Goal: Information Seeking & Learning: Understand process/instructions

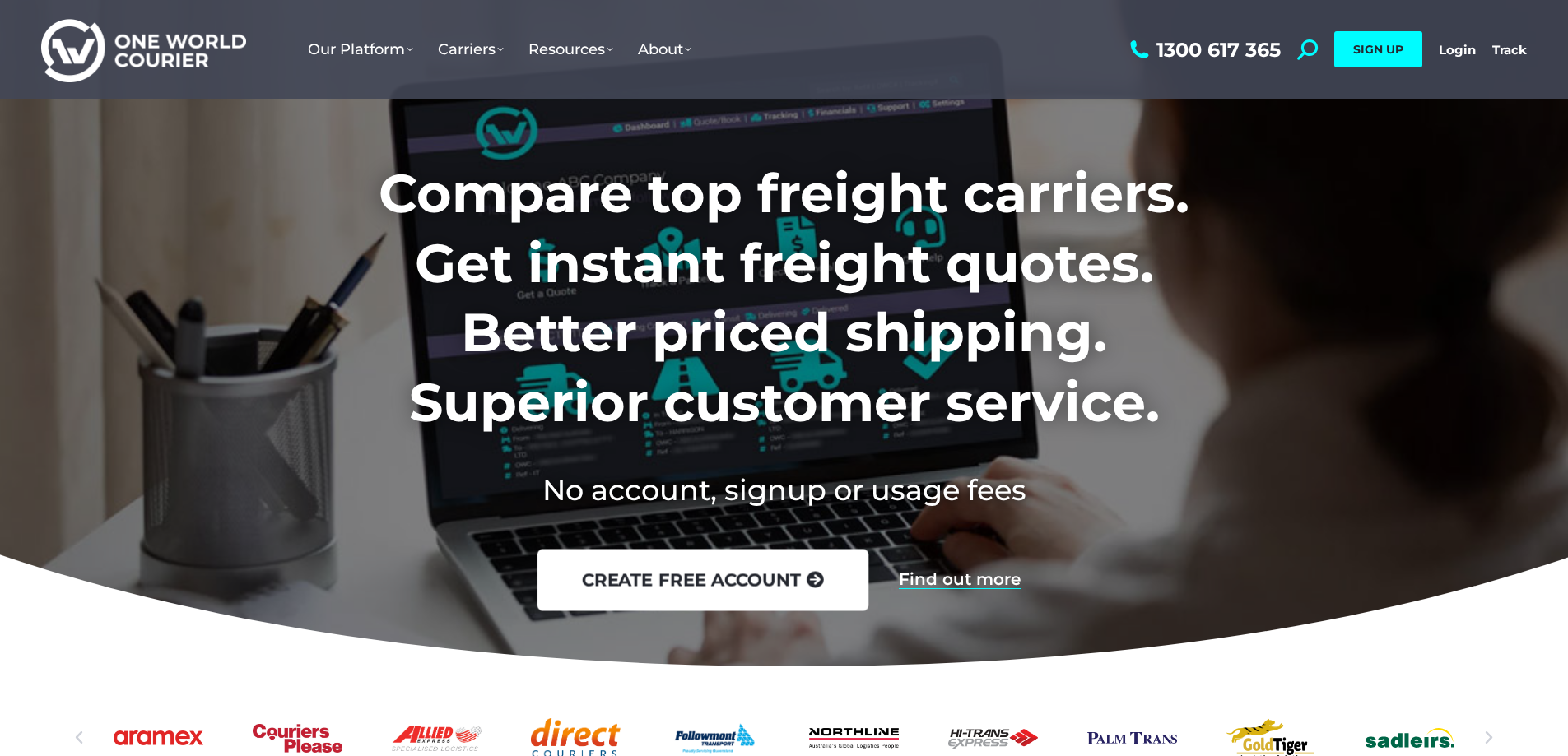
click at [758, 562] on link "create free account" at bounding box center [701, 581] width 331 height 62
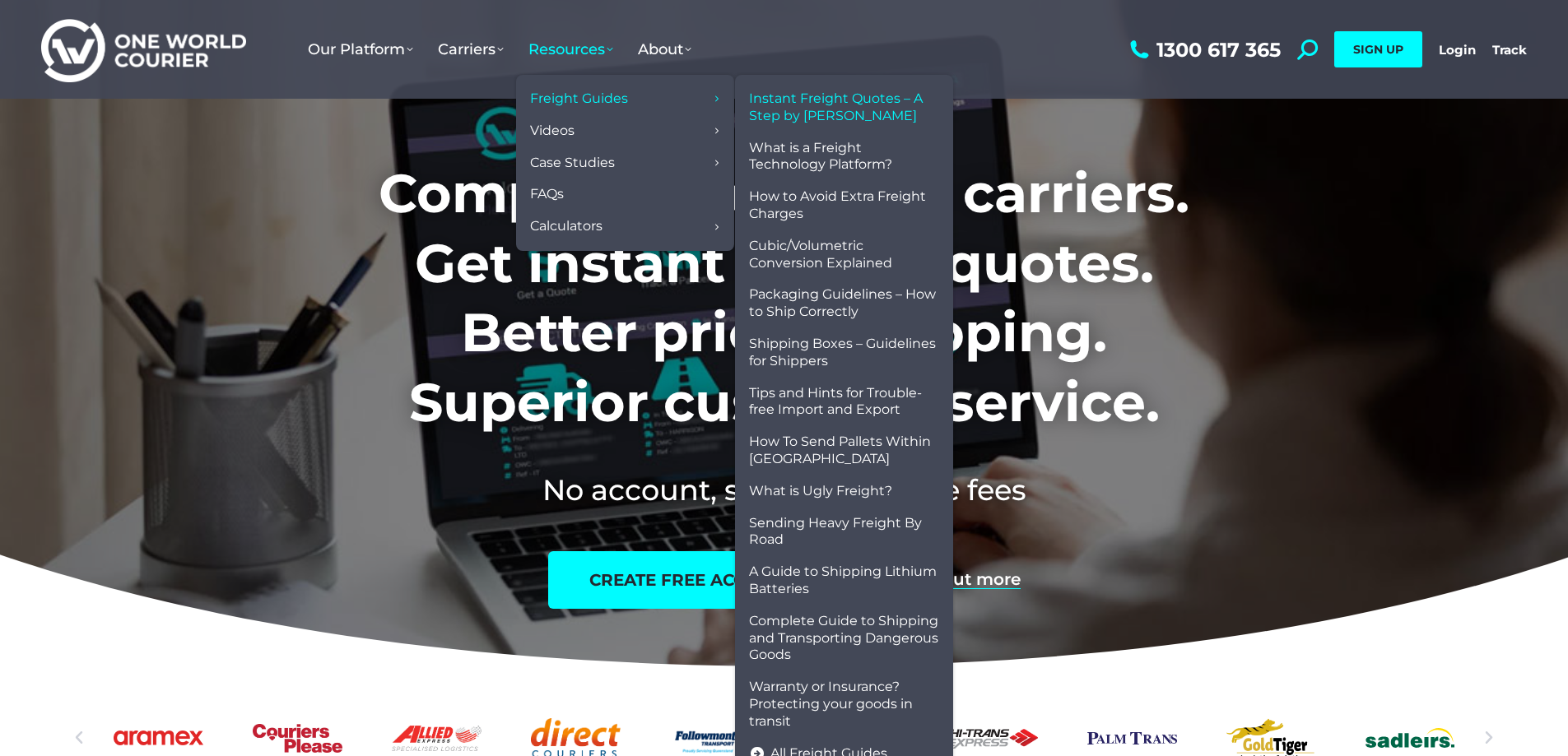
click at [814, 107] on span "Instant Freight Quotes – A Step by [PERSON_NAME]" at bounding box center [844, 108] width 190 height 34
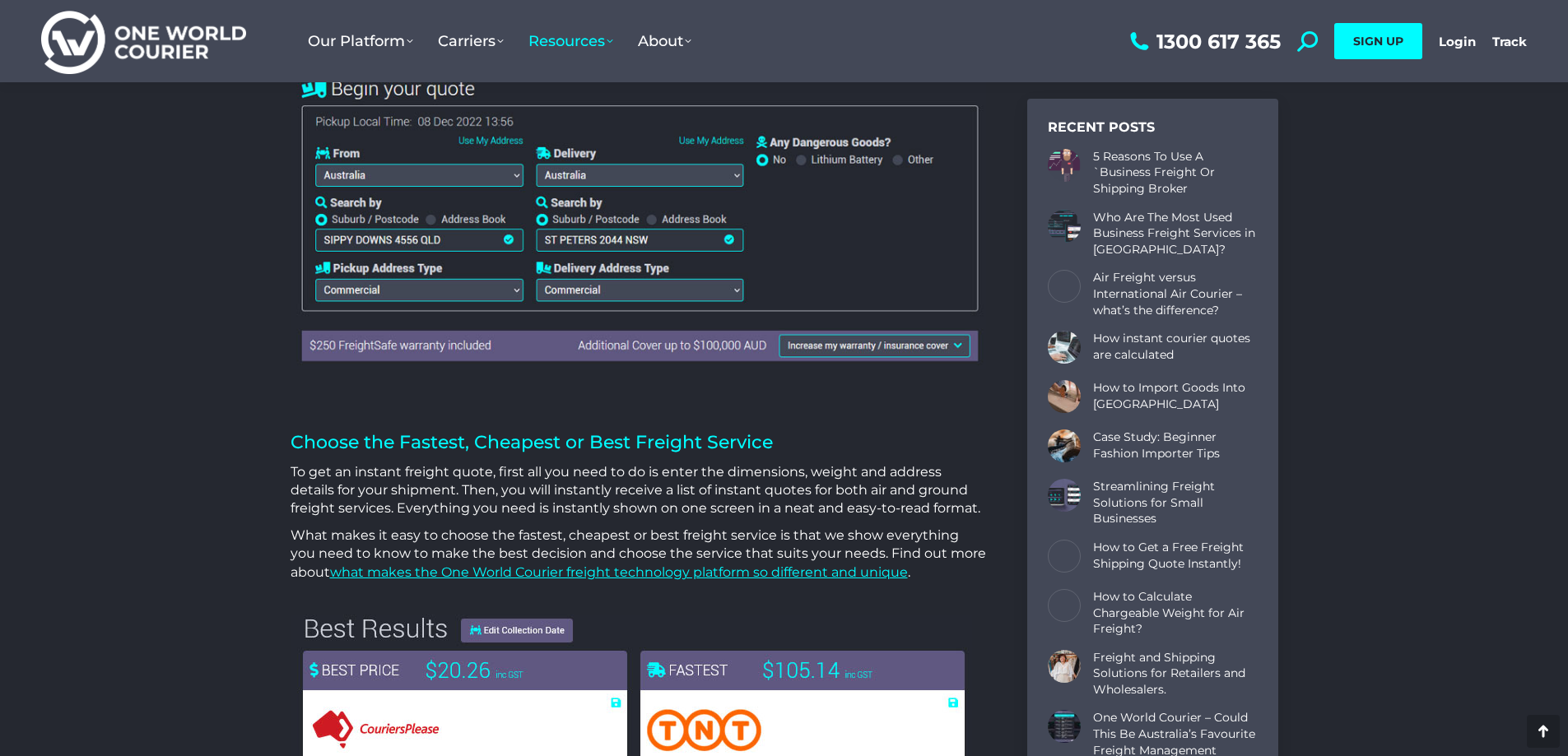
scroll to position [659, 0]
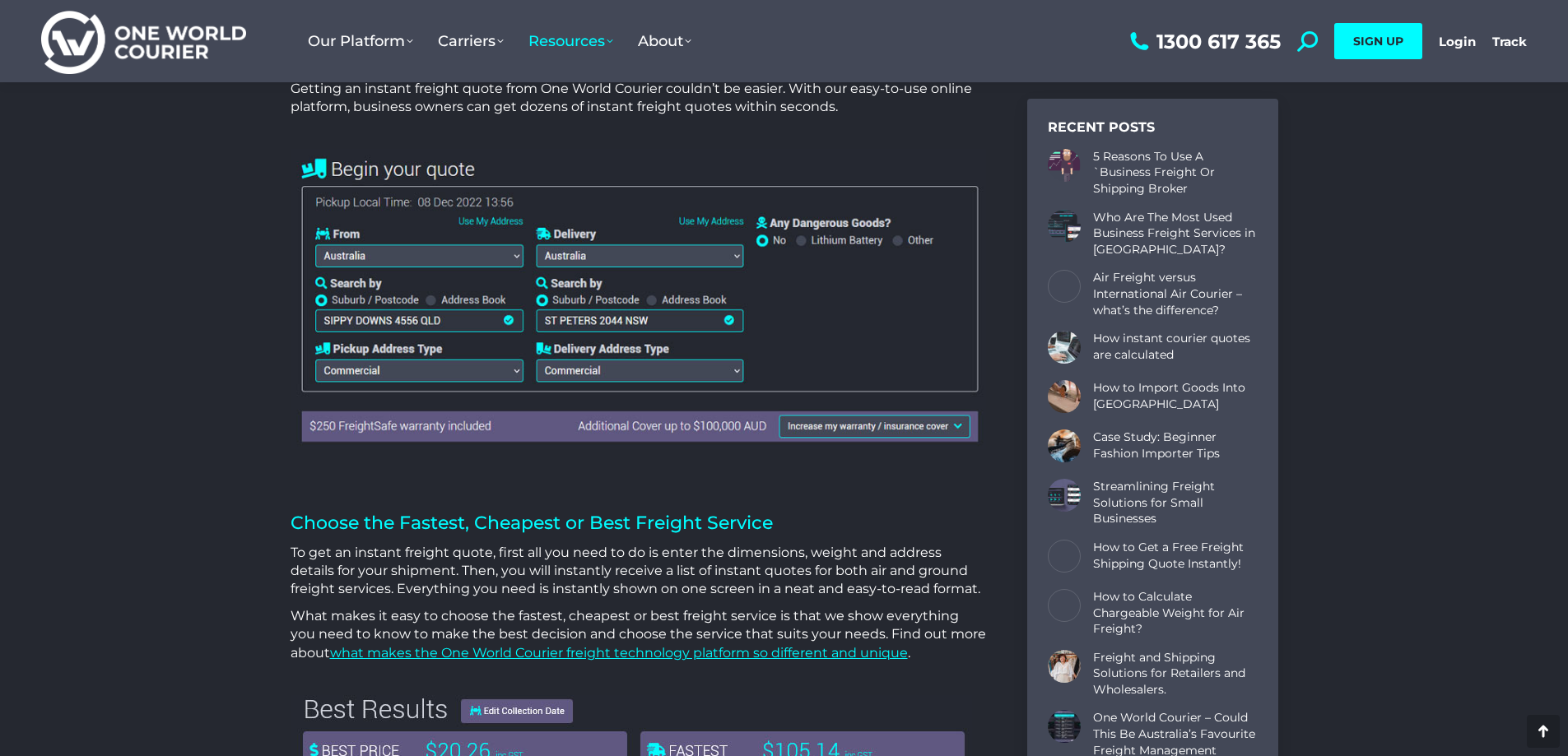
click at [465, 323] on img at bounding box center [638, 298] width 695 height 299
drag, startPoint x: 404, startPoint y: 311, endPoint x: 463, endPoint y: 310, distance: 59.0
click at [403, 311] on img at bounding box center [638, 298] width 695 height 299
click at [478, 306] on img at bounding box center [638, 298] width 695 height 299
click at [482, 312] on img at bounding box center [638, 298] width 695 height 299
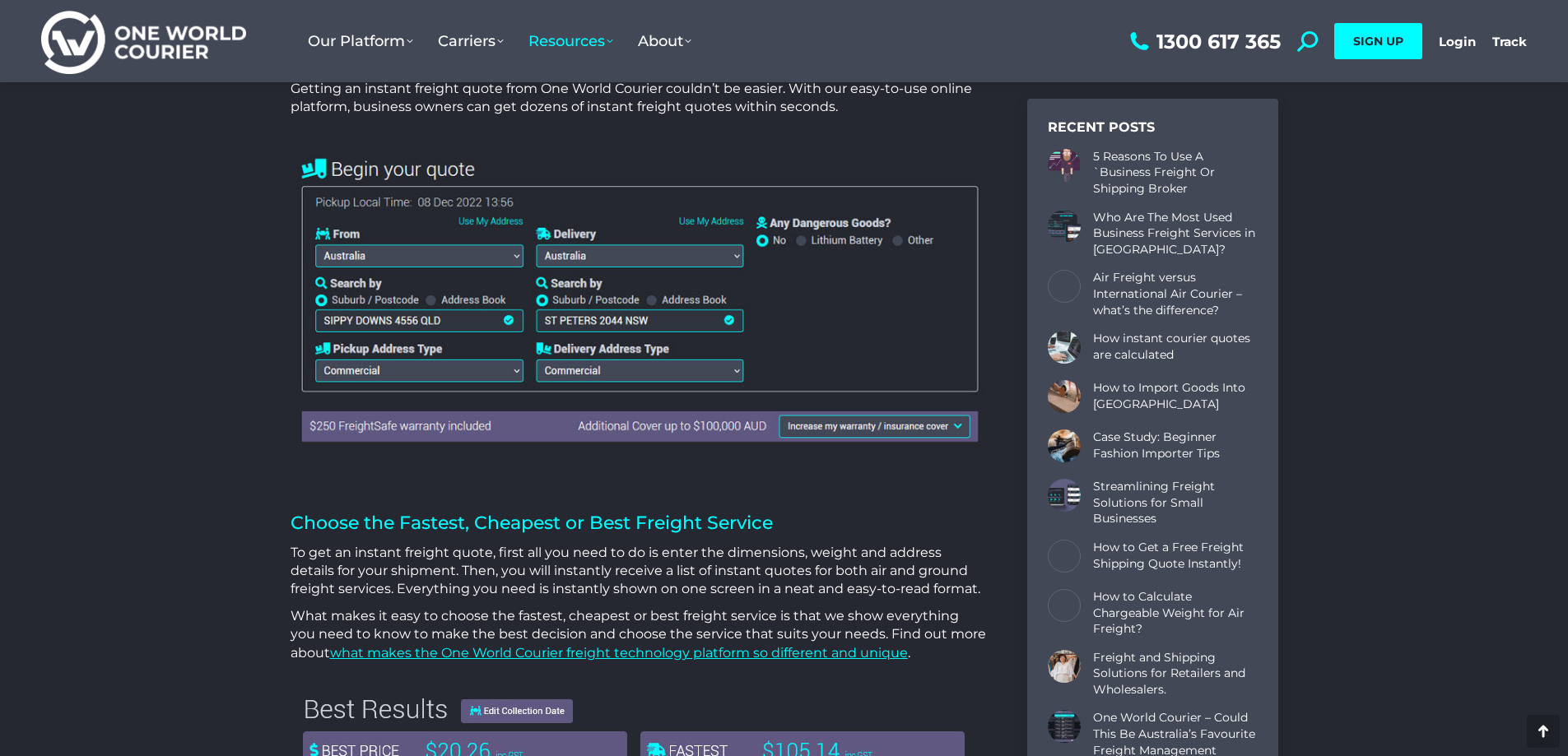
click at [813, 427] on img at bounding box center [638, 298] width 695 height 299
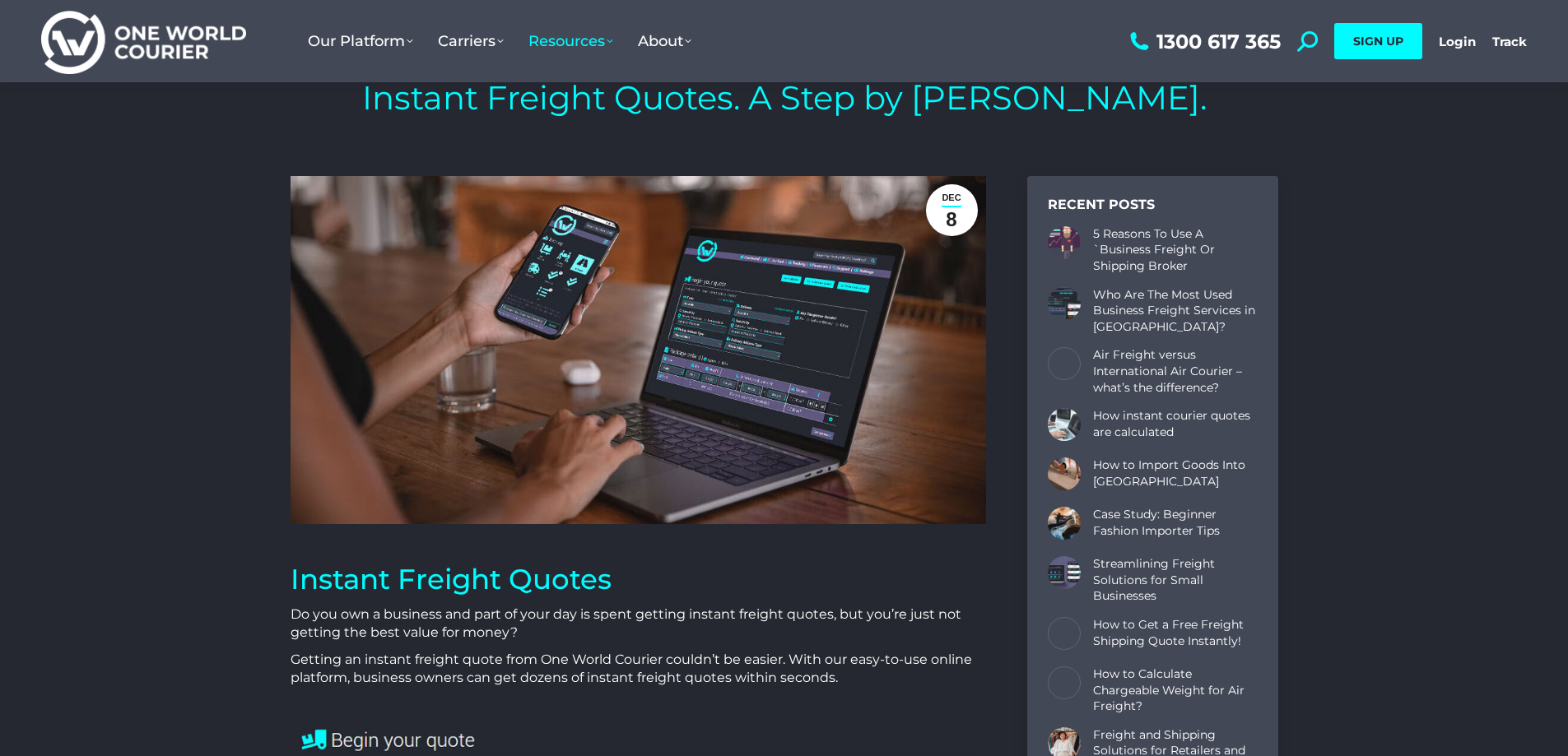
scroll to position [0, 0]
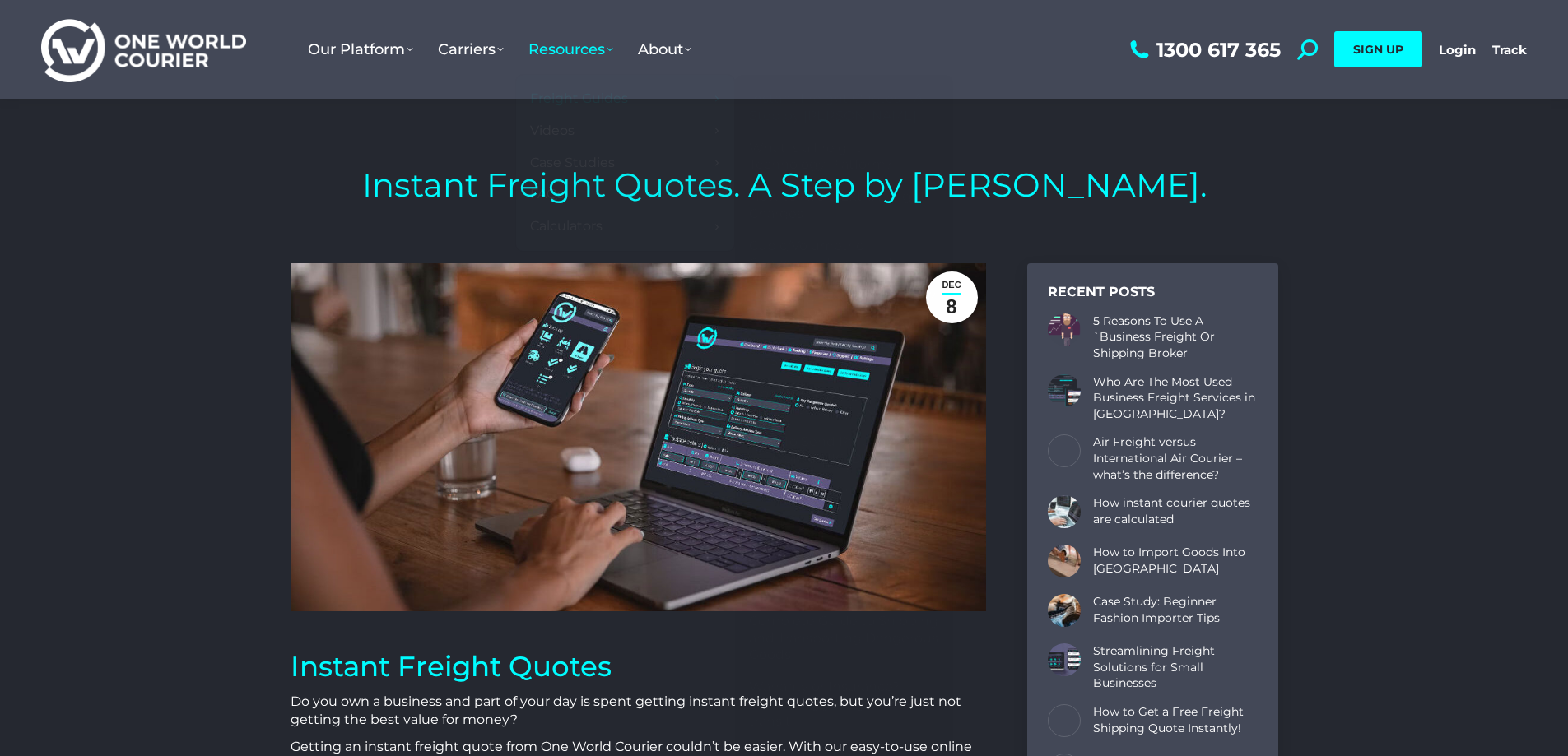
click at [1393, 138] on div "Instant Freight Quotes. A Step by Step Guide." at bounding box center [784, 151] width 1568 height 107
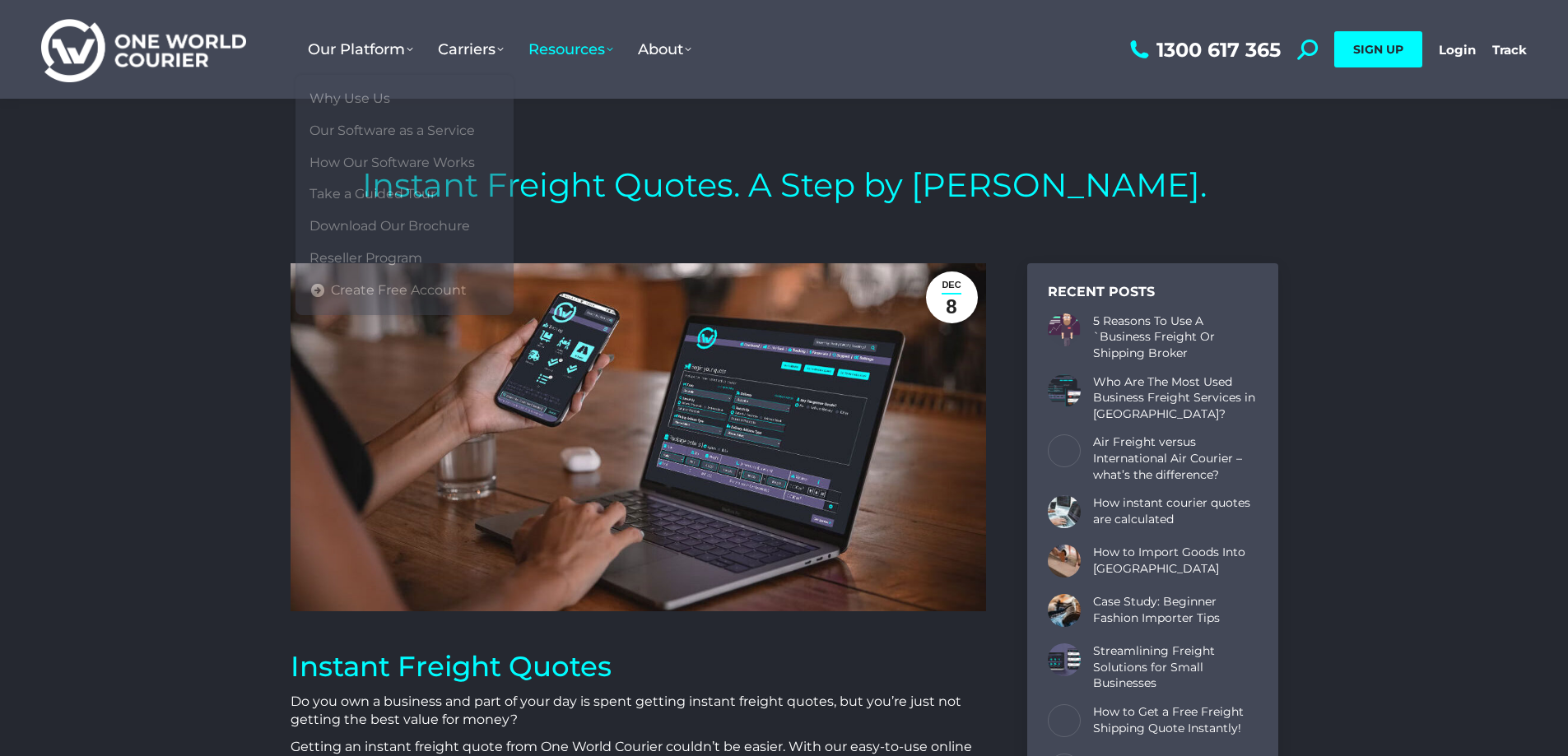
click at [212, 139] on div "Instant Freight Quotes. A Step by Step Guide." at bounding box center [784, 151] width 1568 height 107
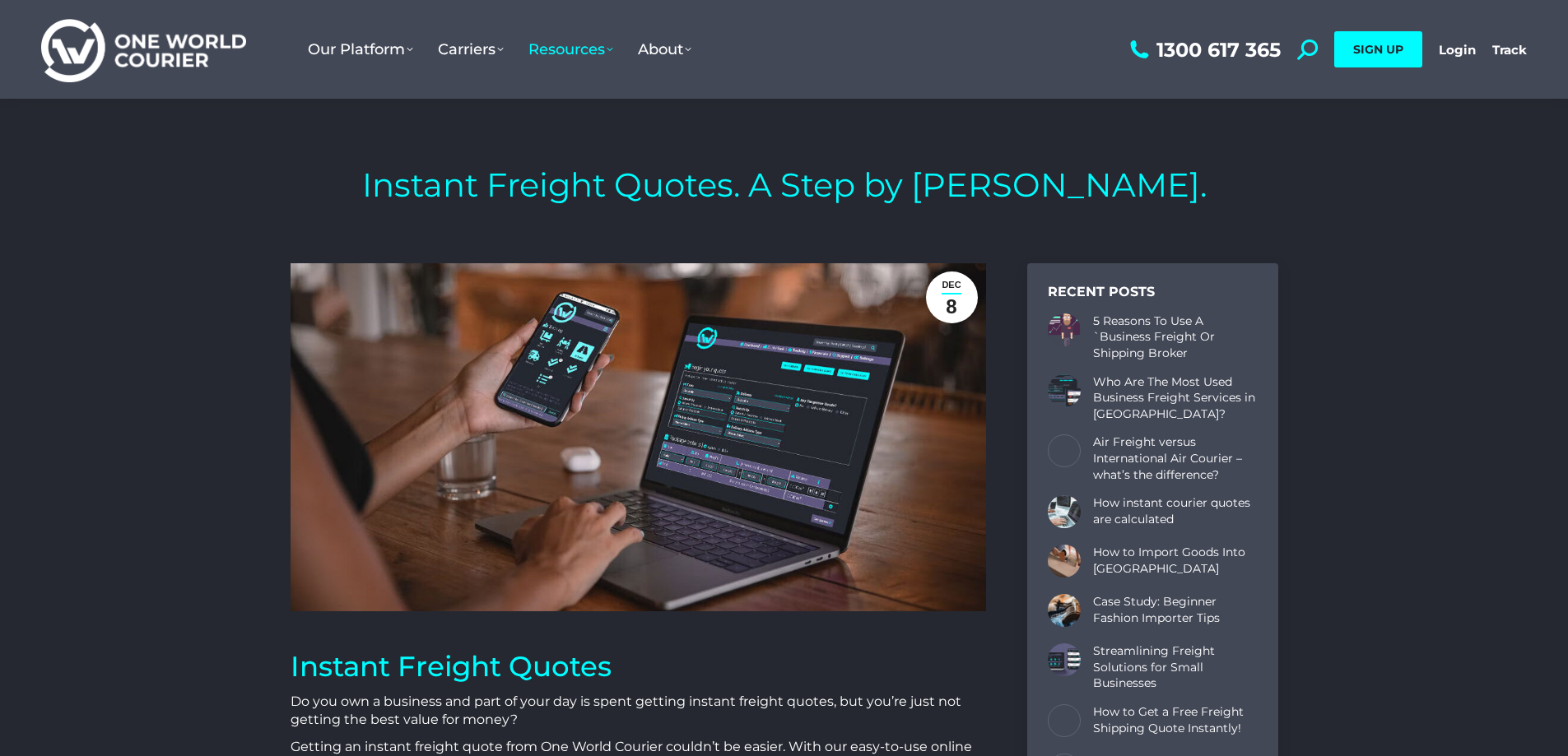
click at [216, 54] on img at bounding box center [144, 50] width 205 height 67
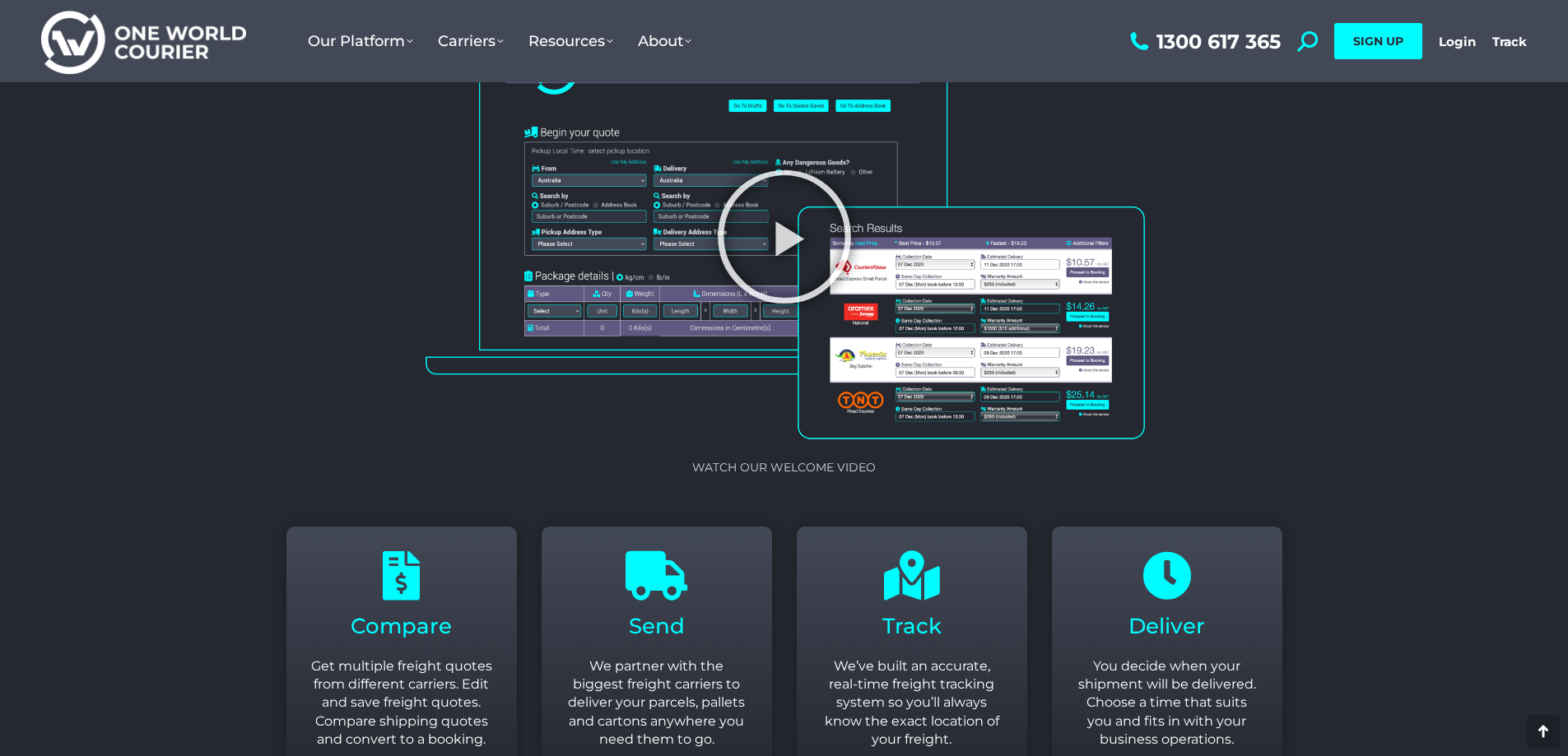
scroll to position [1893, 0]
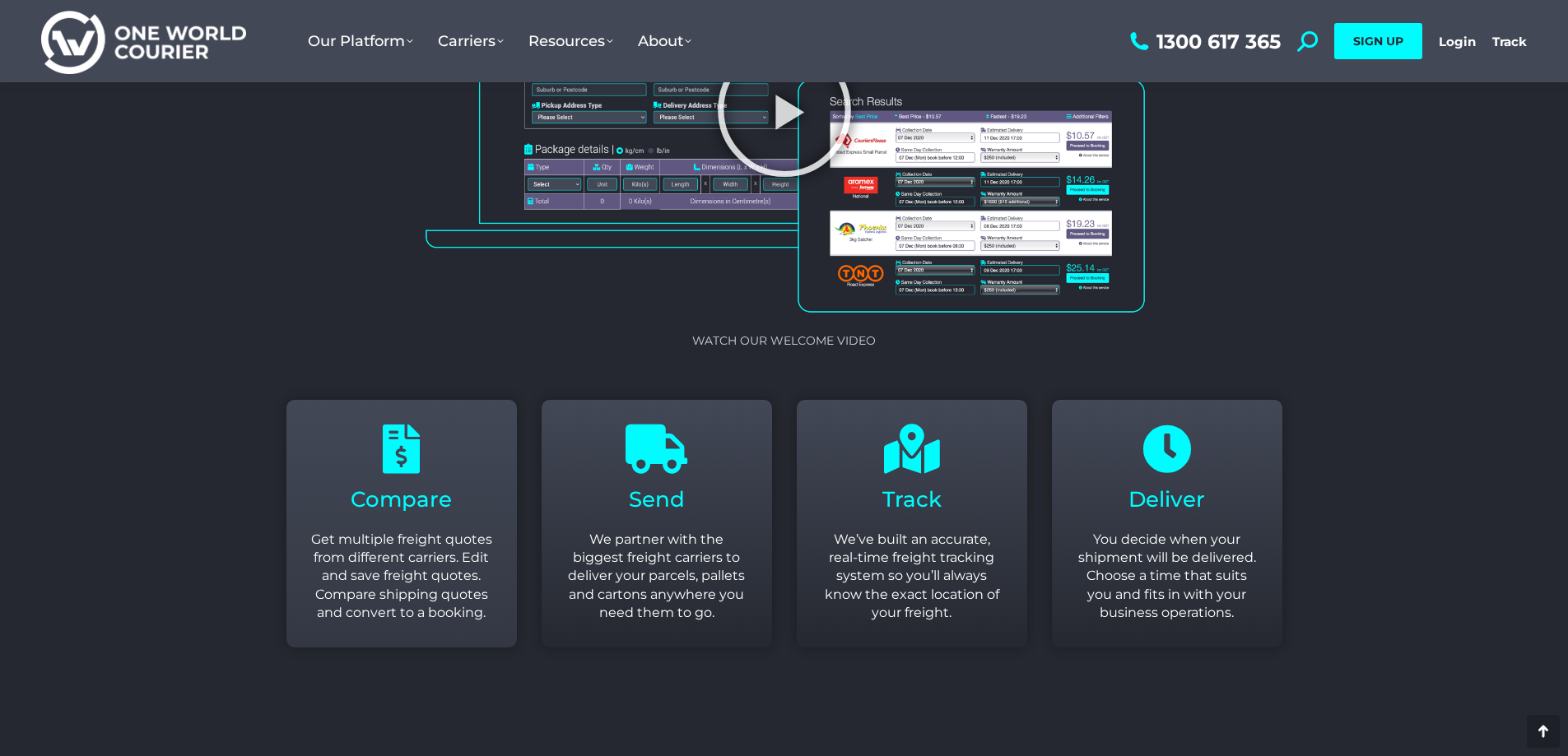
click at [483, 535] on p "Get multiple freight quotes from different carriers. Edit and save freight quot…" at bounding box center [402, 577] width 181 height 92
click at [359, 456] on div "Compare Get multiple freight quotes from different carriers. Edit and save frei…" at bounding box center [402, 524] width 181 height 198
click at [385, 458] on icon at bounding box center [402, 450] width 50 height 50
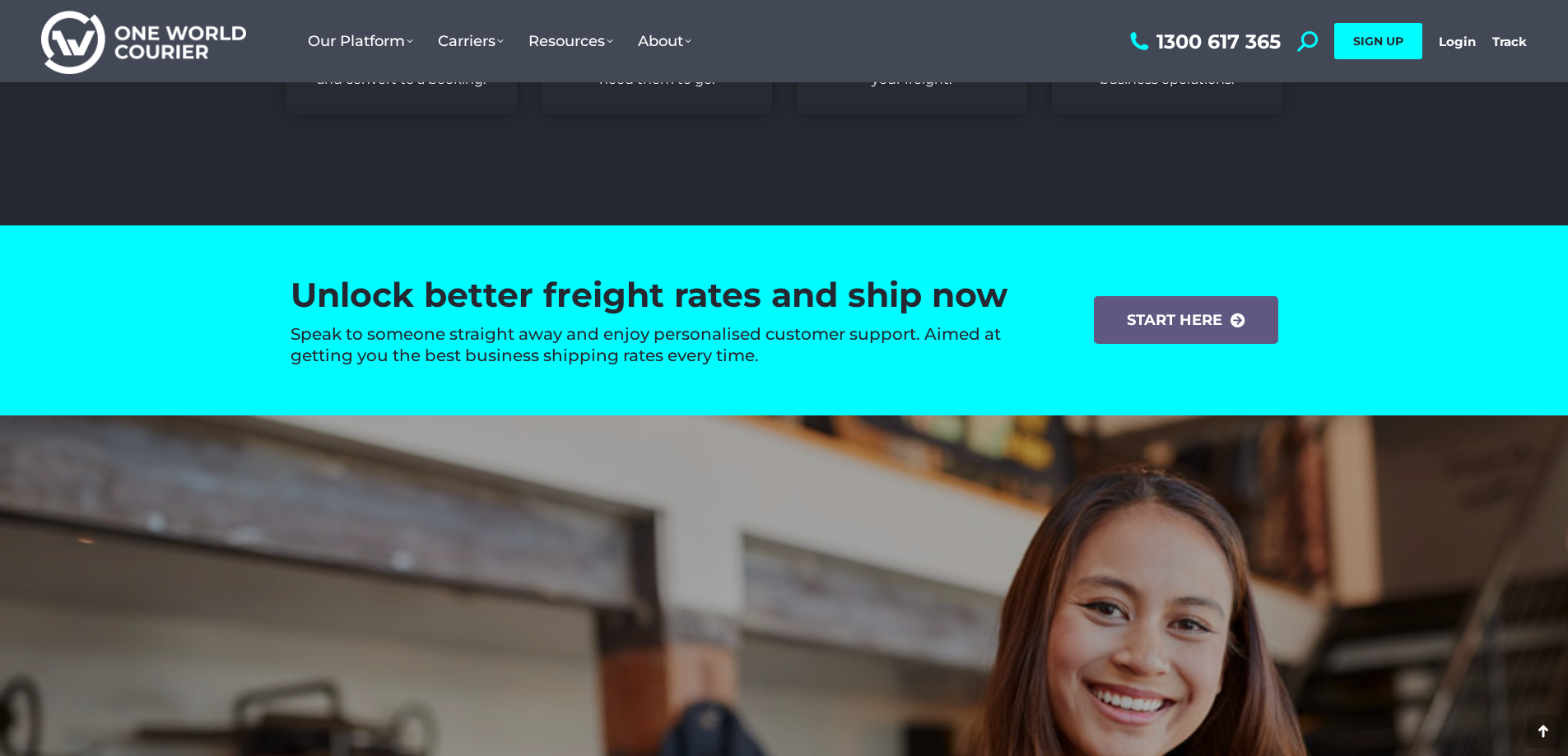
scroll to position [2469, 0]
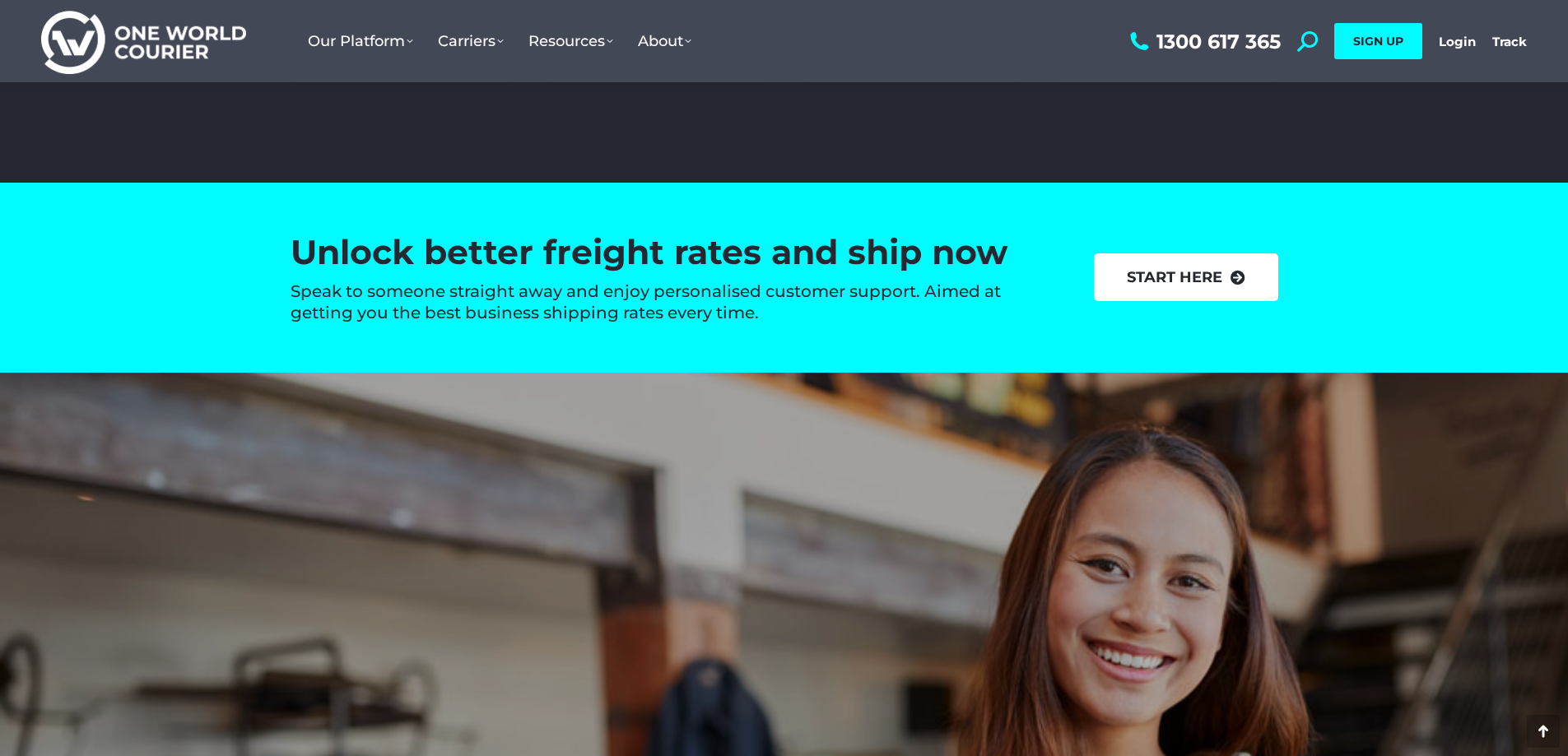
click at [1151, 283] on link "start here" at bounding box center [1186, 277] width 185 height 48
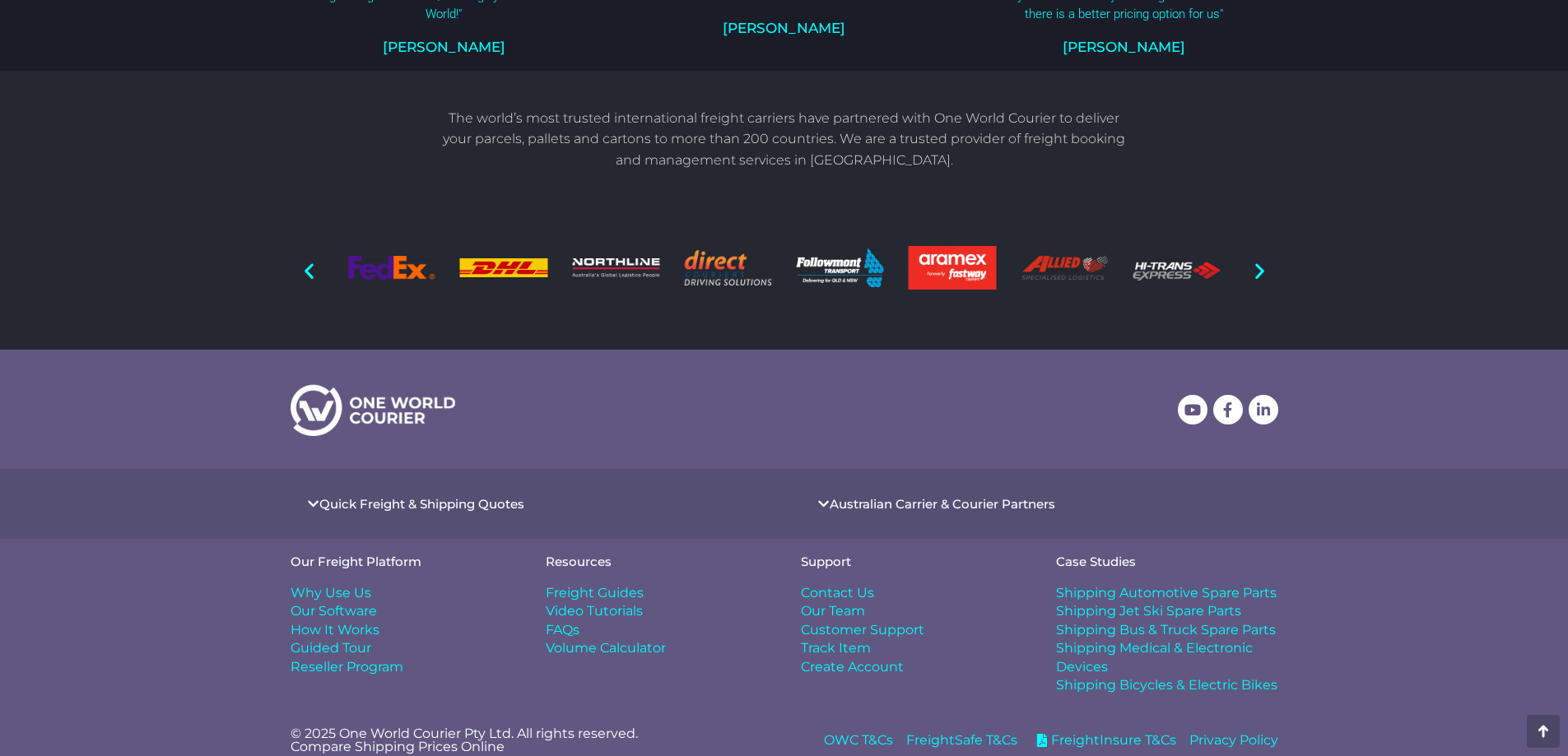
scroll to position [1322, 0]
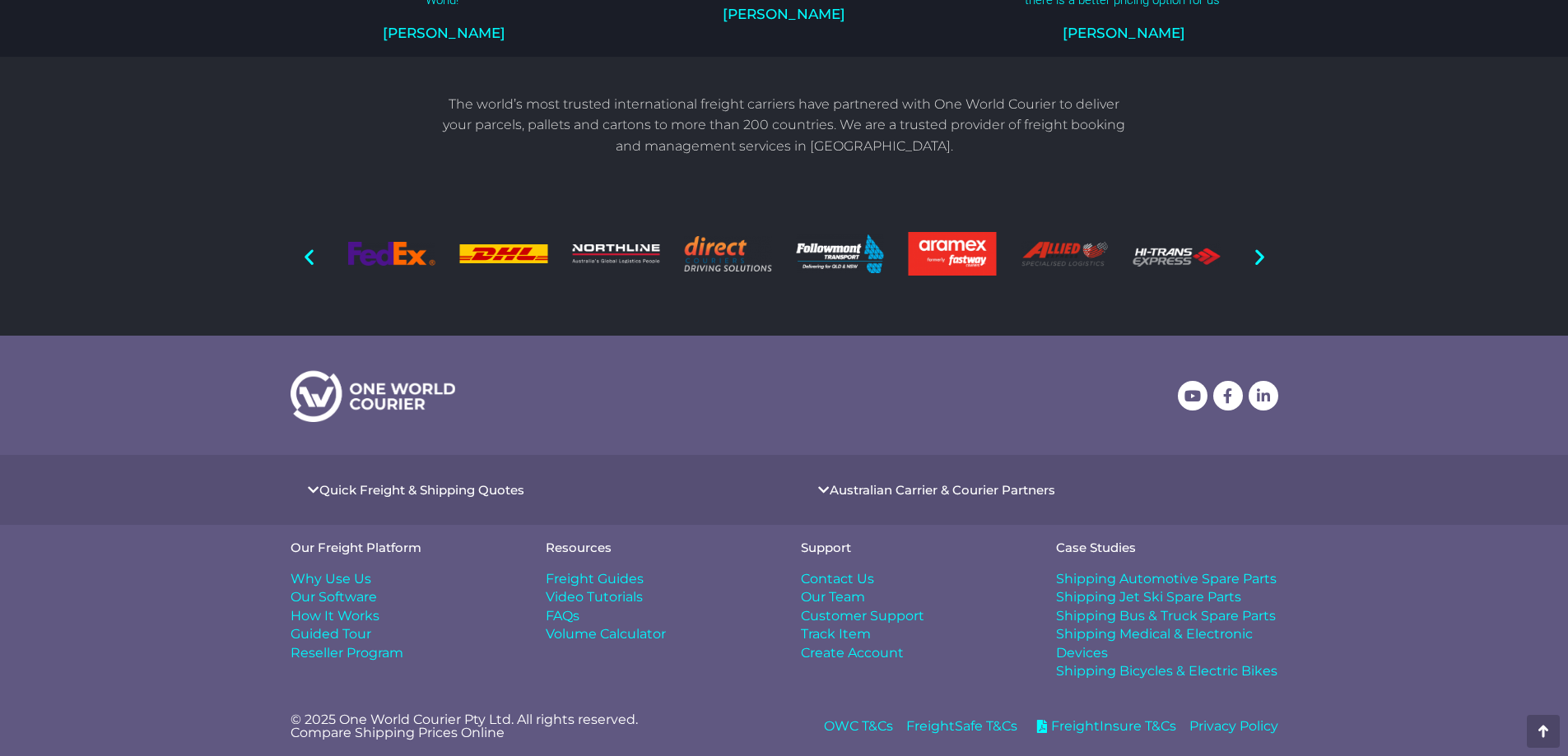
click at [471, 485] on link "Quick Freight & Shipping Quotes" at bounding box center [422, 490] width 205 height 12
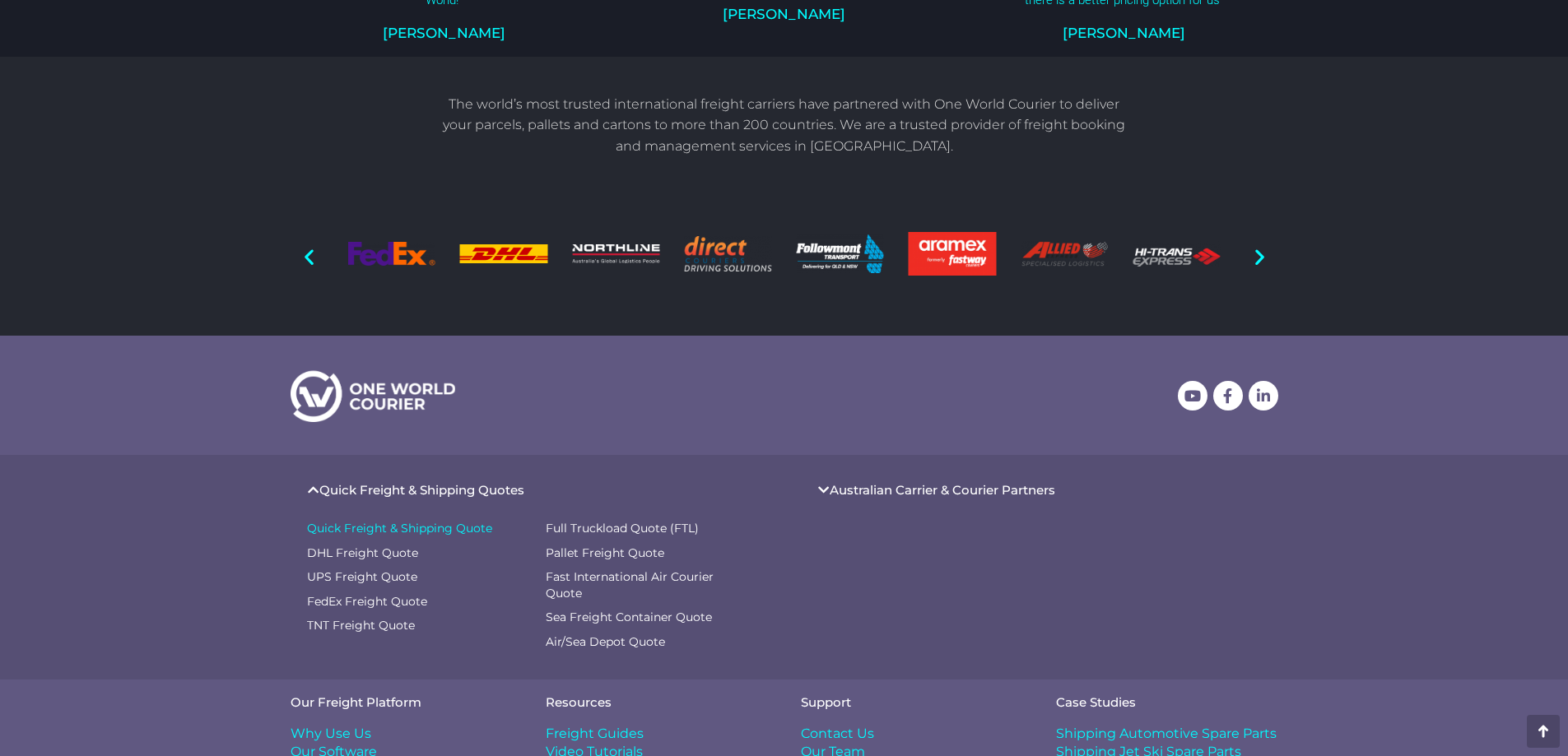
click at [451, 524] on span "Quick Freight & Shipping Quote" at bounding box center [399, 529] width 186 height 16
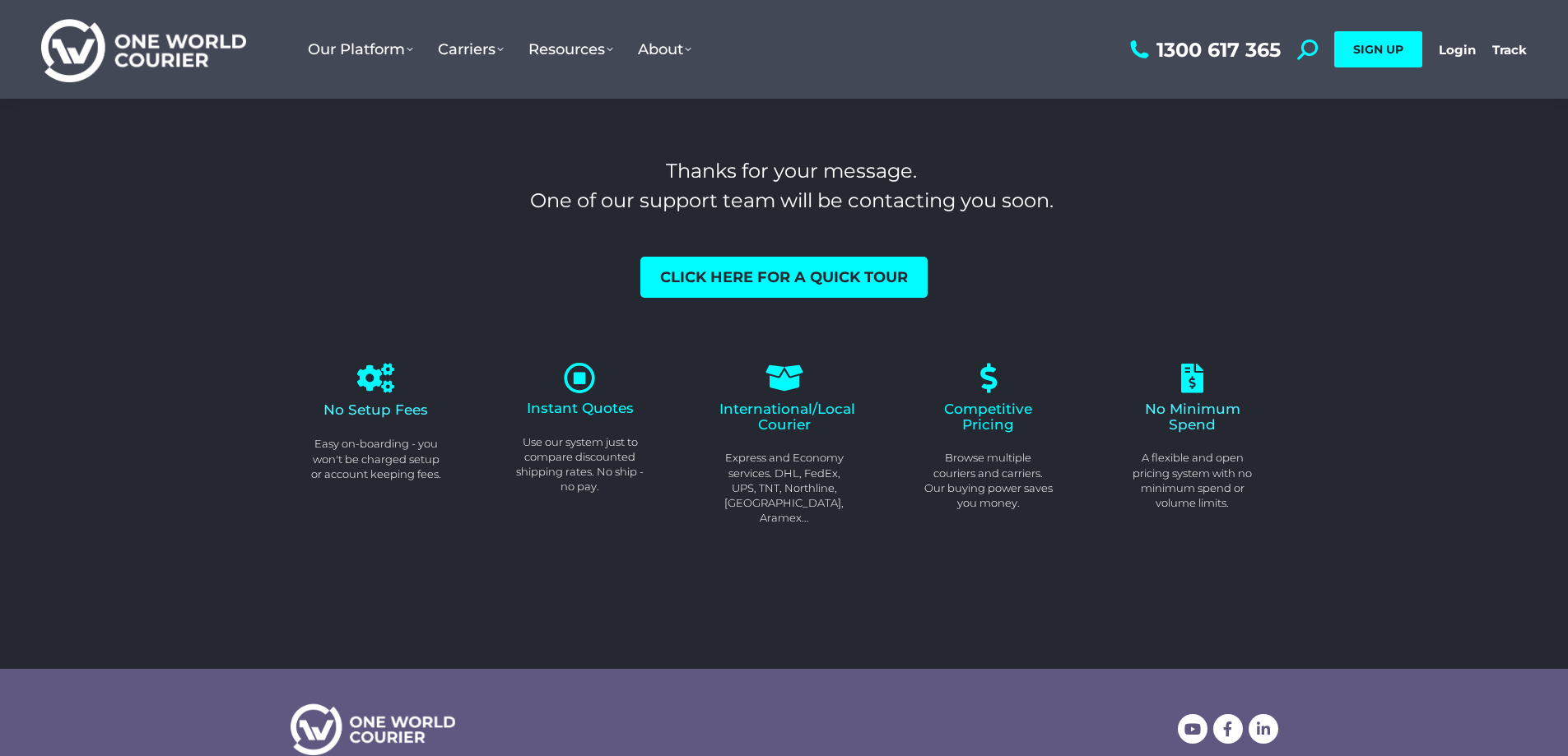
click at [571, 381] on icon at bounding box center [580, 378] width 33 height 32
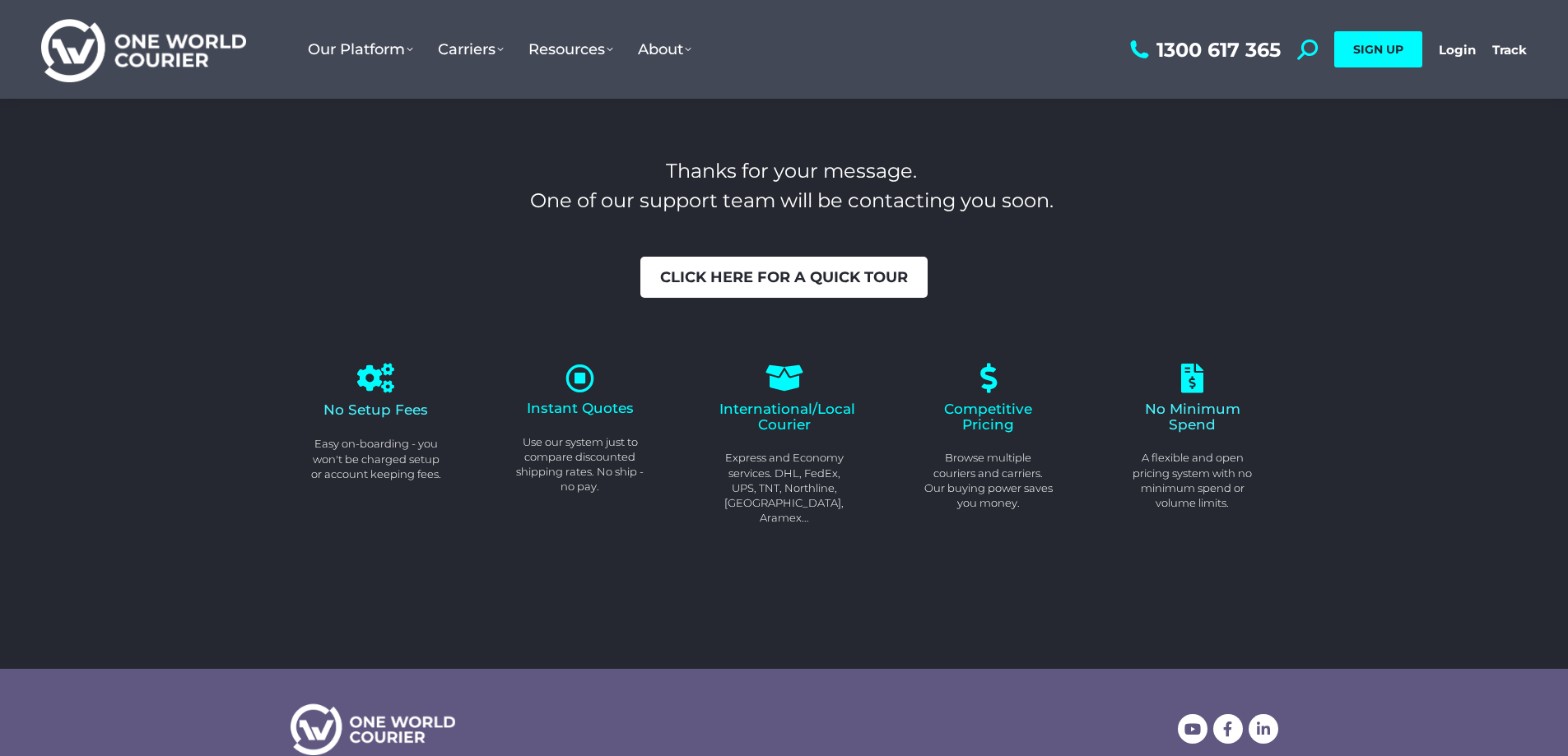
click at [858, 278] on span "Click here for a quick tour" at bounding box center [784, 277] width 248 height 15
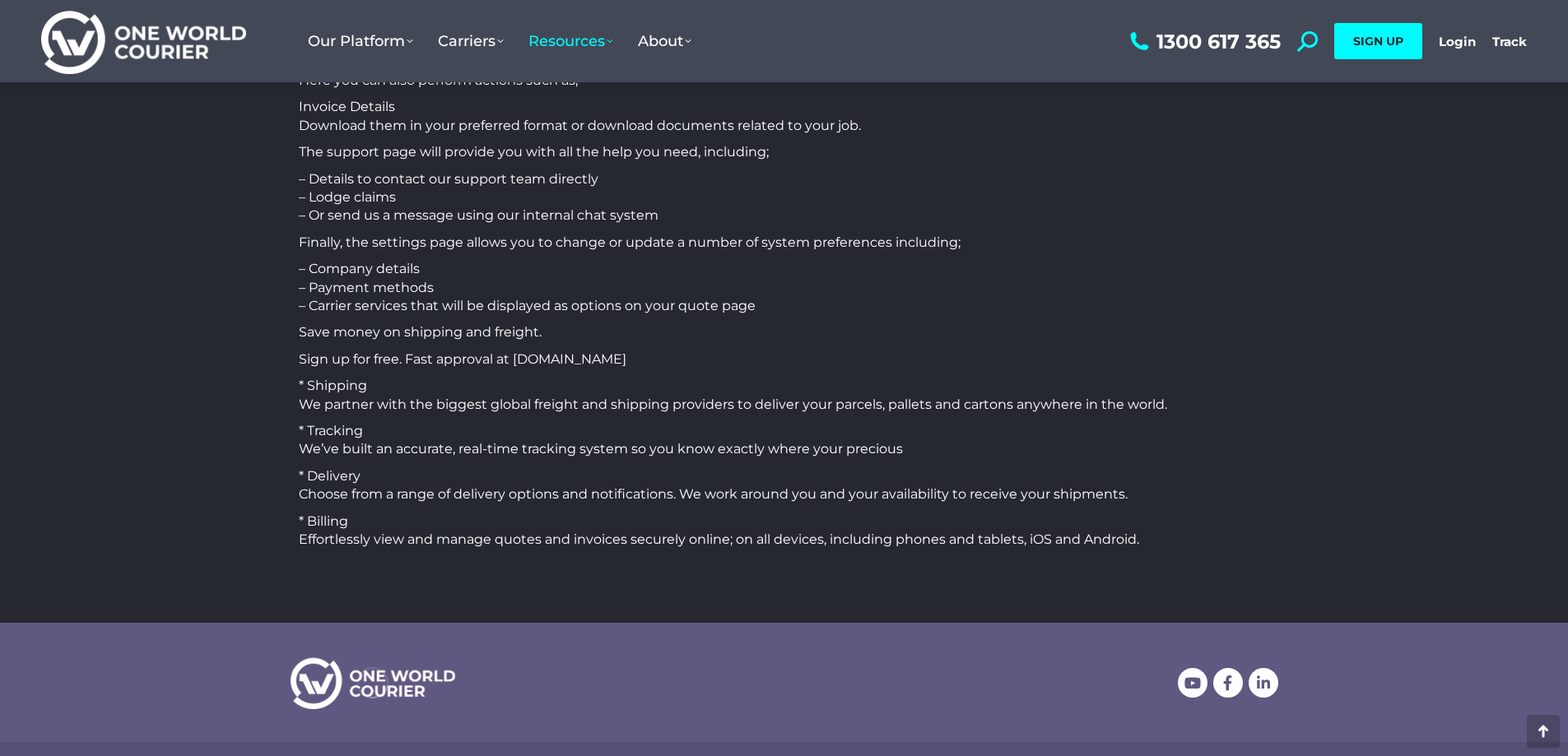
scroll to position [1712, 0]
